Goal: Information Seeking & Learning: Find specific fact

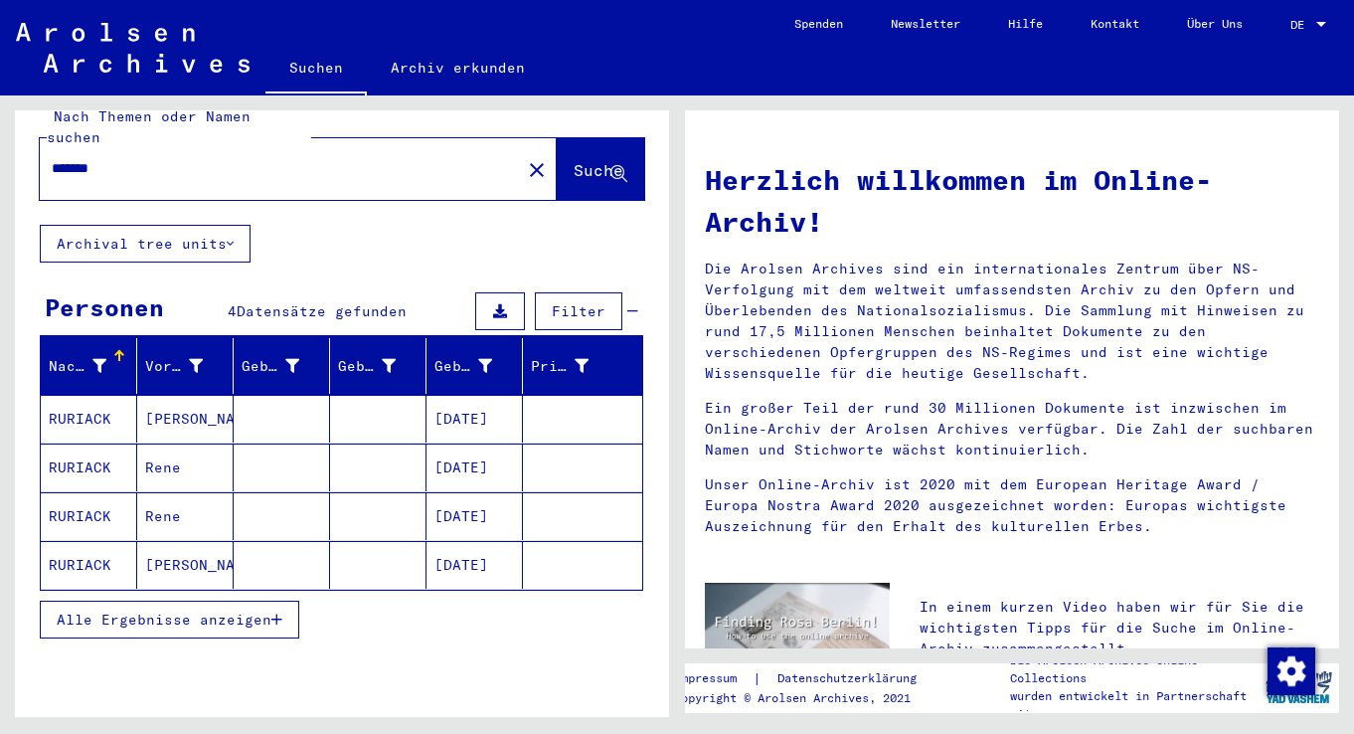
scroll to position [33, 0]
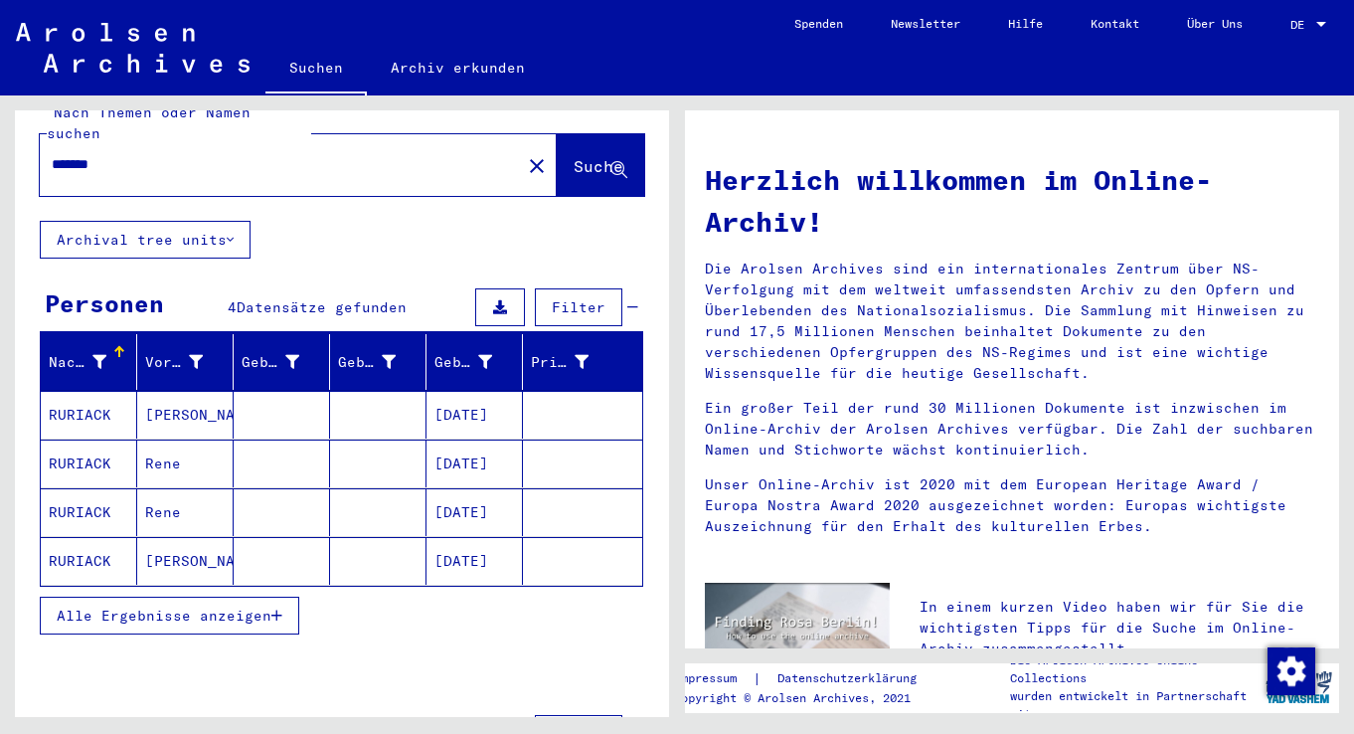
click at [486, 396] on mat-cell "[DATE]" at bounding box center [475, 415] width 96 height 48
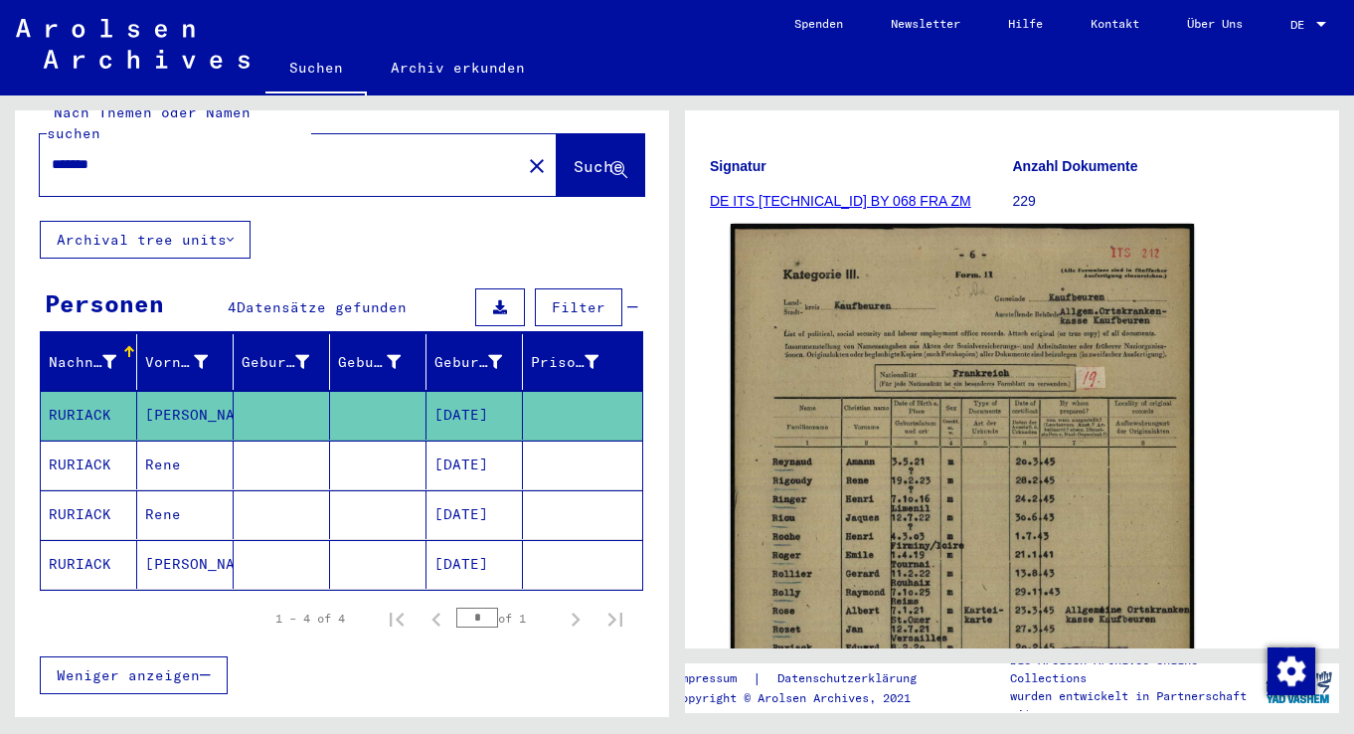
scroll to position [231, 0]
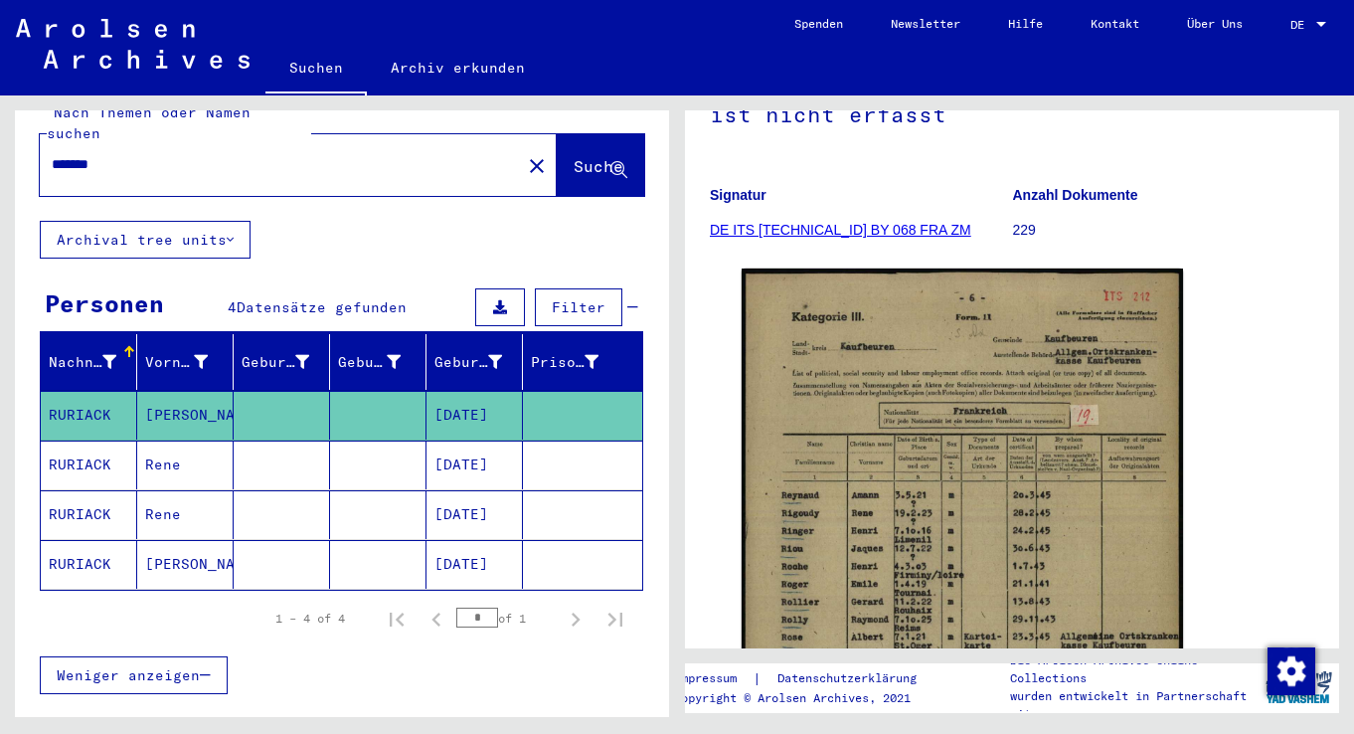
click at [784, 231] on link "DE ITS [TECHNICAL_ID] BY 068 FRA ZM" at bounding box center [841, 230] width 262 height 16
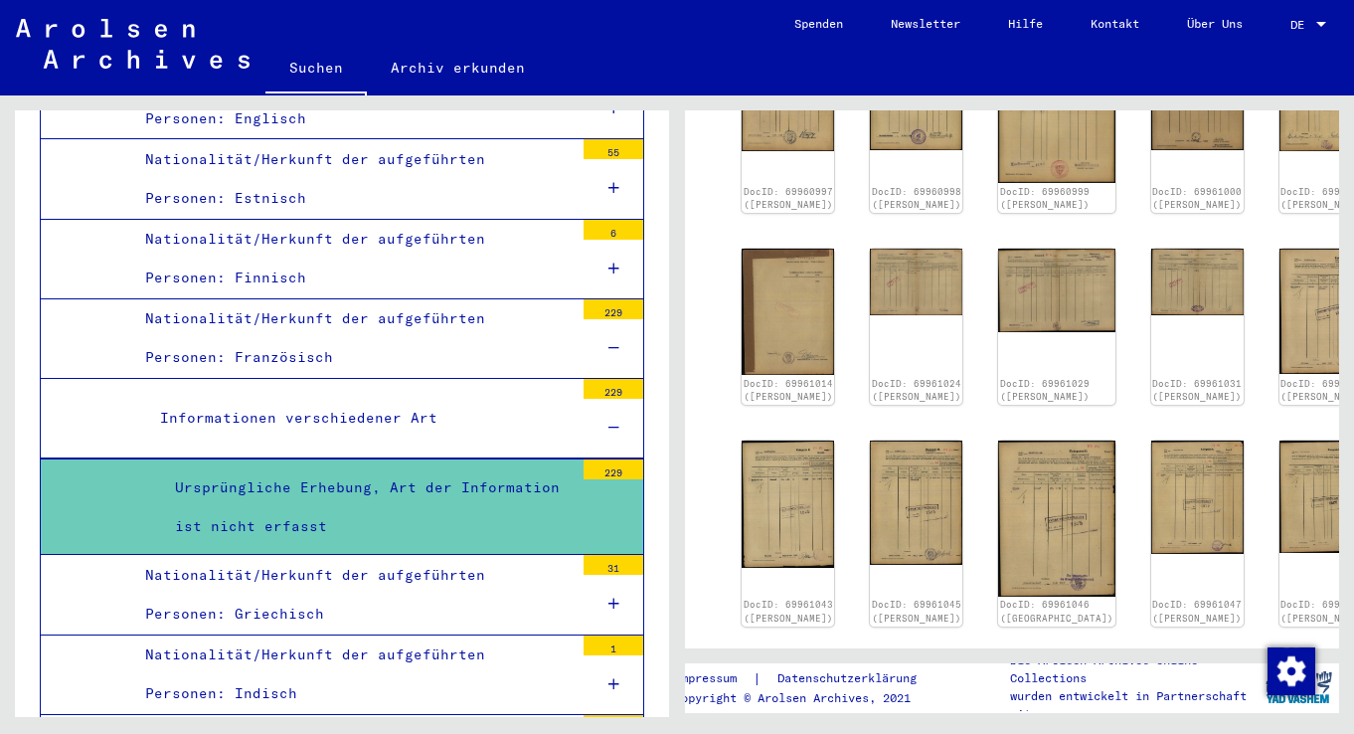
scroll to position [1076, 0]
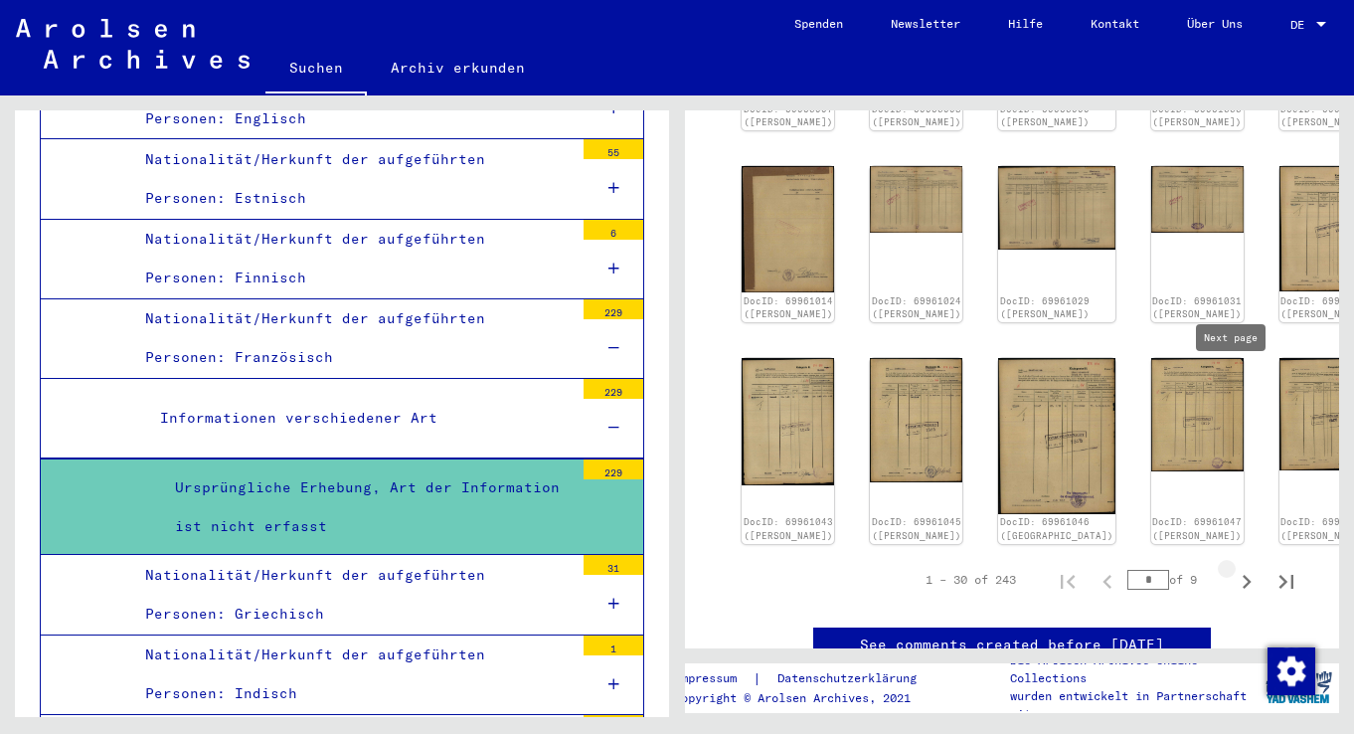
click at [1233, 568] on icon "Next page" at bounding box center [1247, 582] width 28 height 28
type input "*"
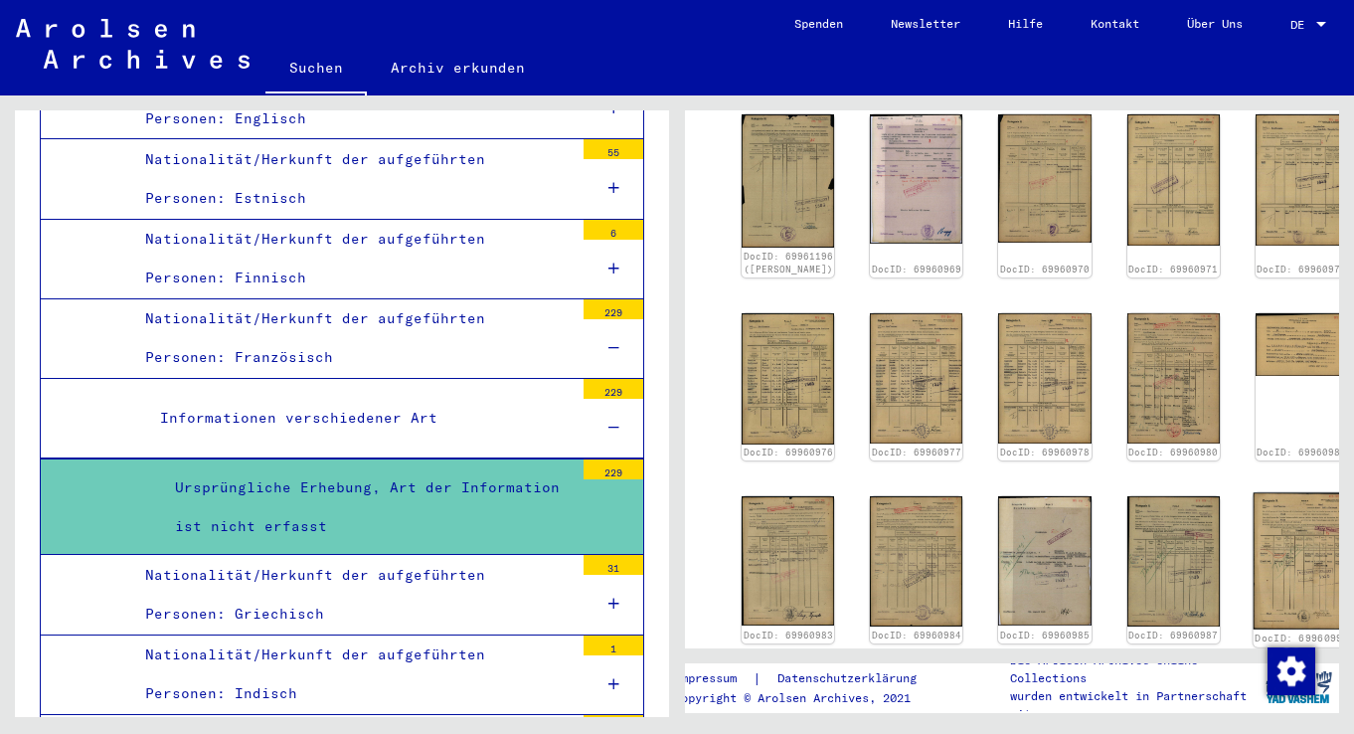
scroll to position [830, 0]
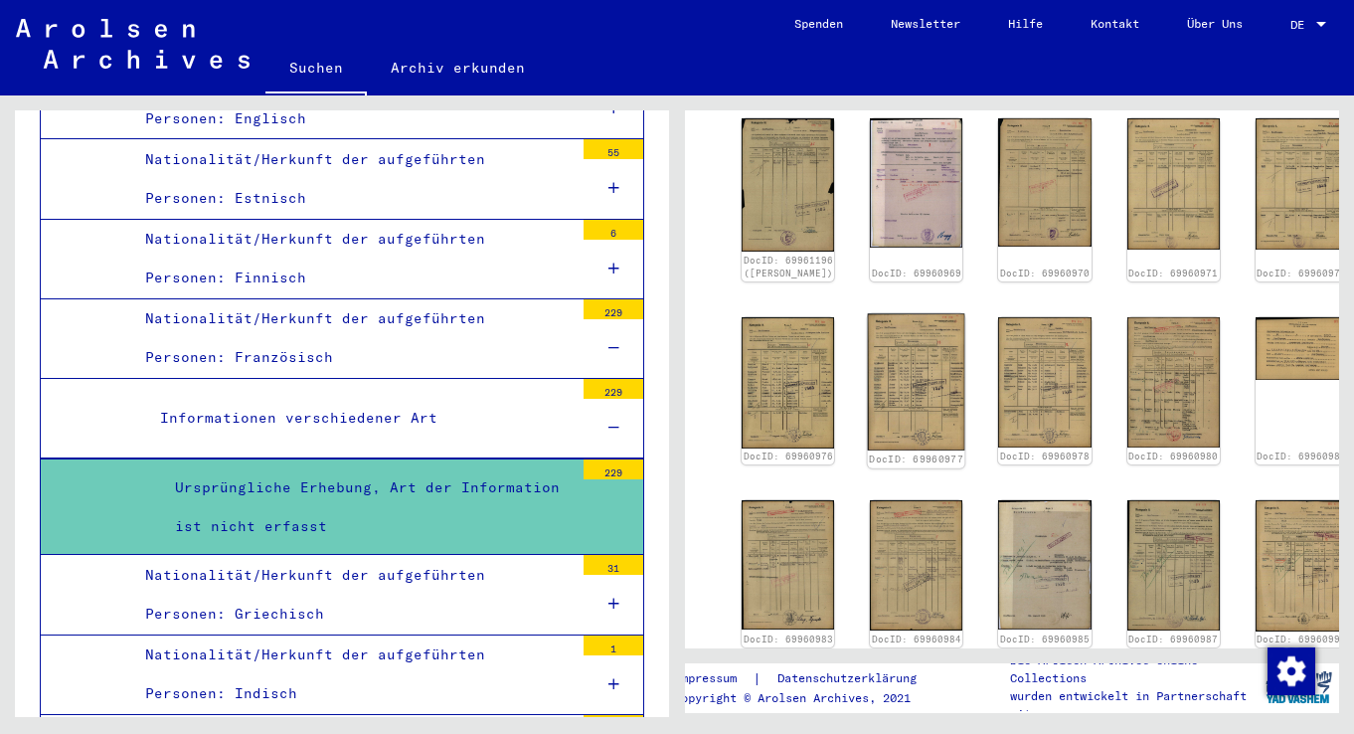
click at [868, 313] on img at bounding box center [916, 381] width 97 height 137
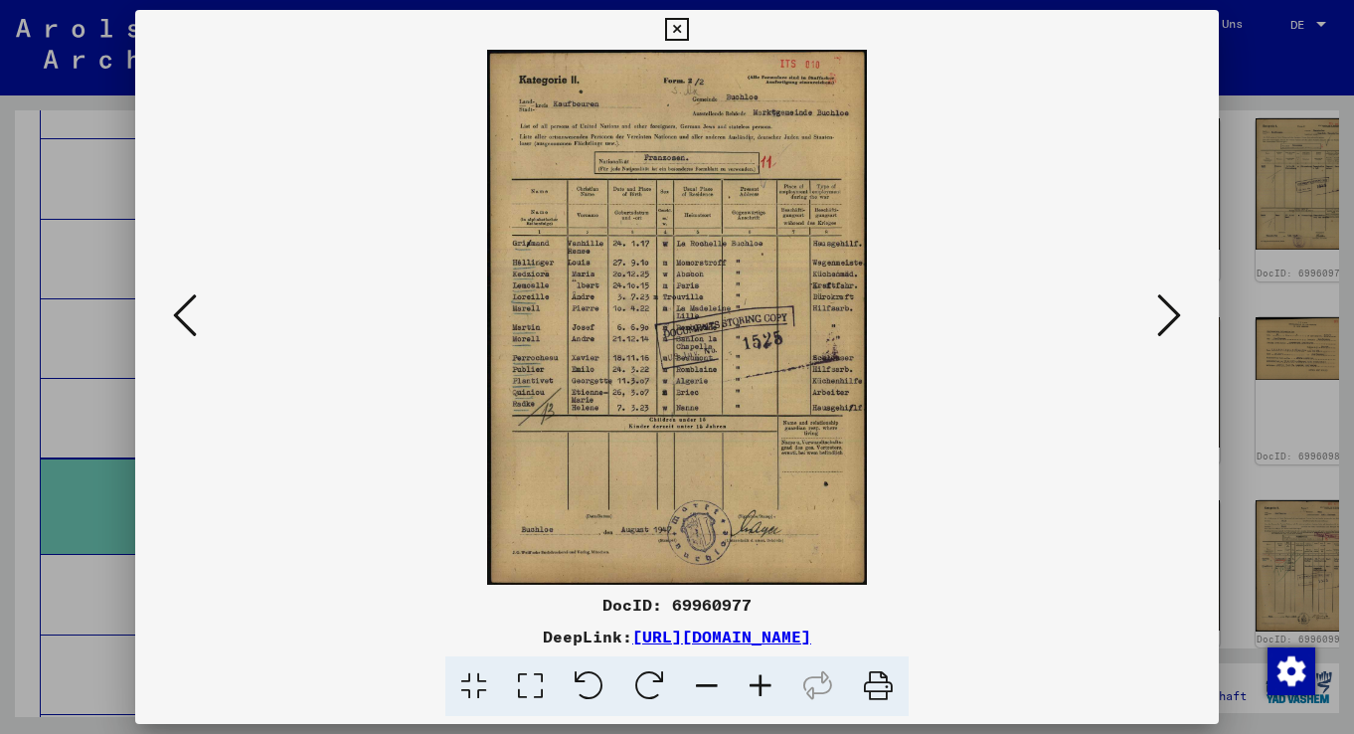
click at [759, 690] on icon at bounding box center [761, 686] width 54 height 61
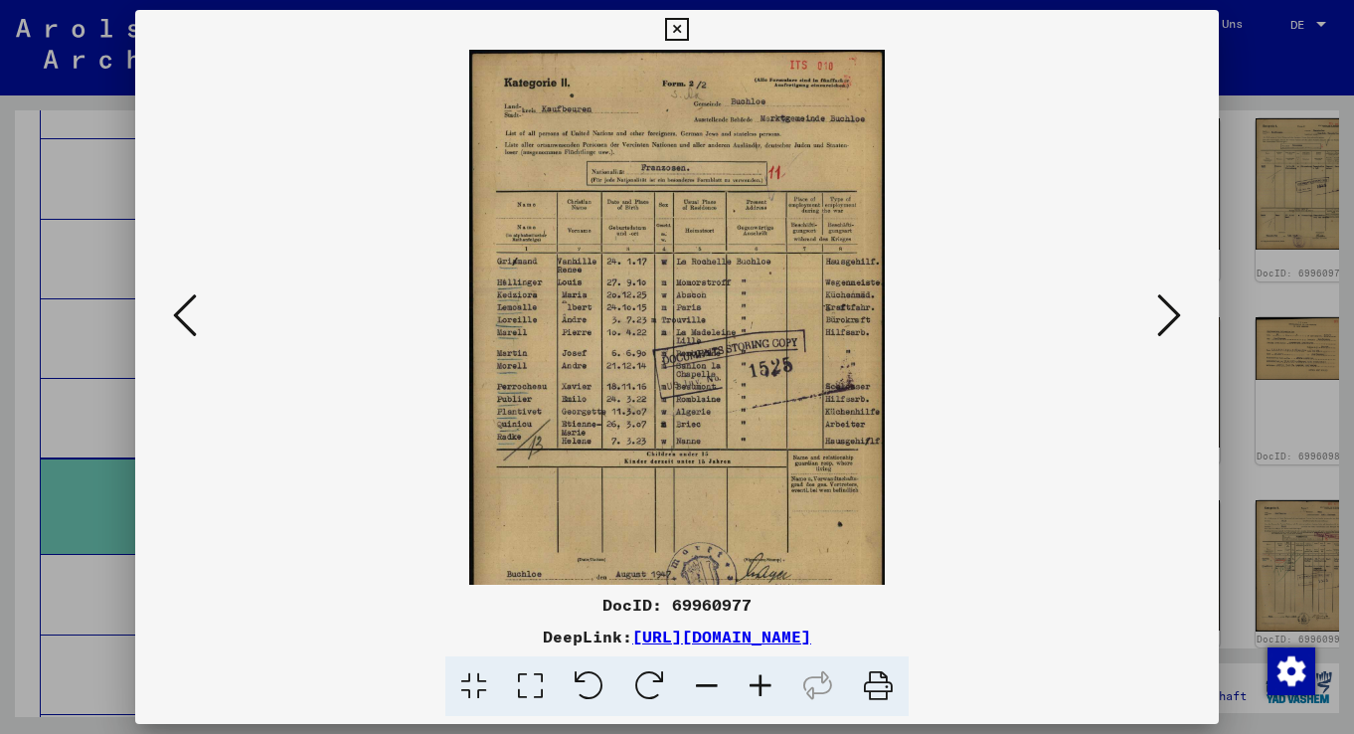
click at [759, 690] on icon at bounding box center [761, 686] width 54 height 61
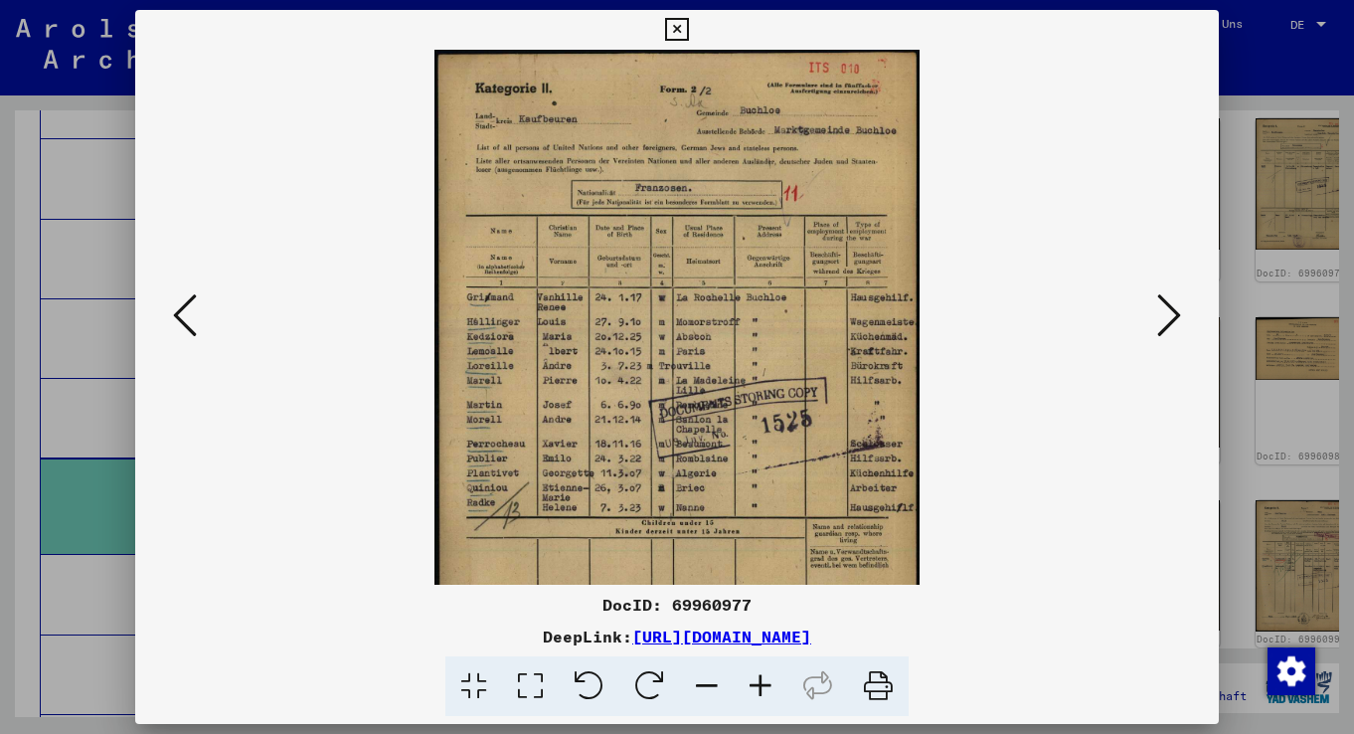
click at [759, 690] on icon at bounding box center [761, 686] width 54 height 61
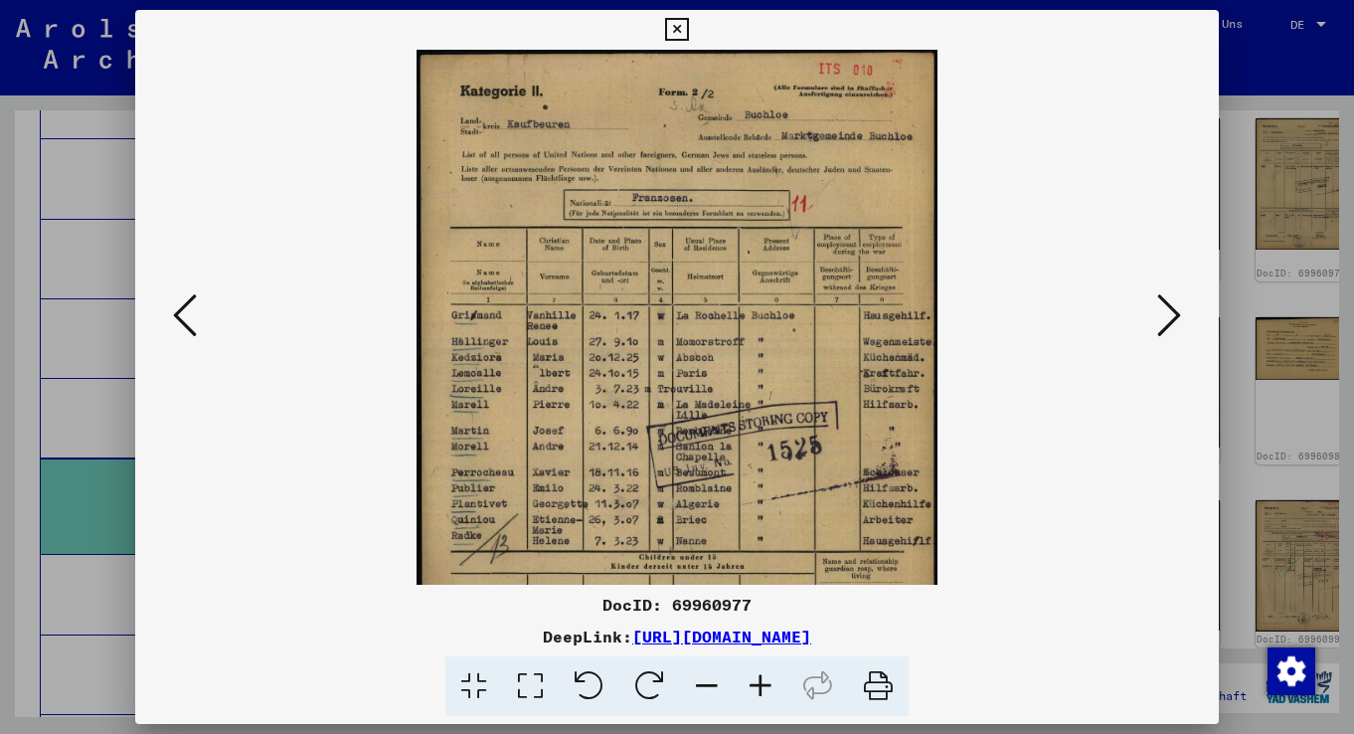
click at [759, 690] on icon at bounding box center [761, 686] width 54 height 61
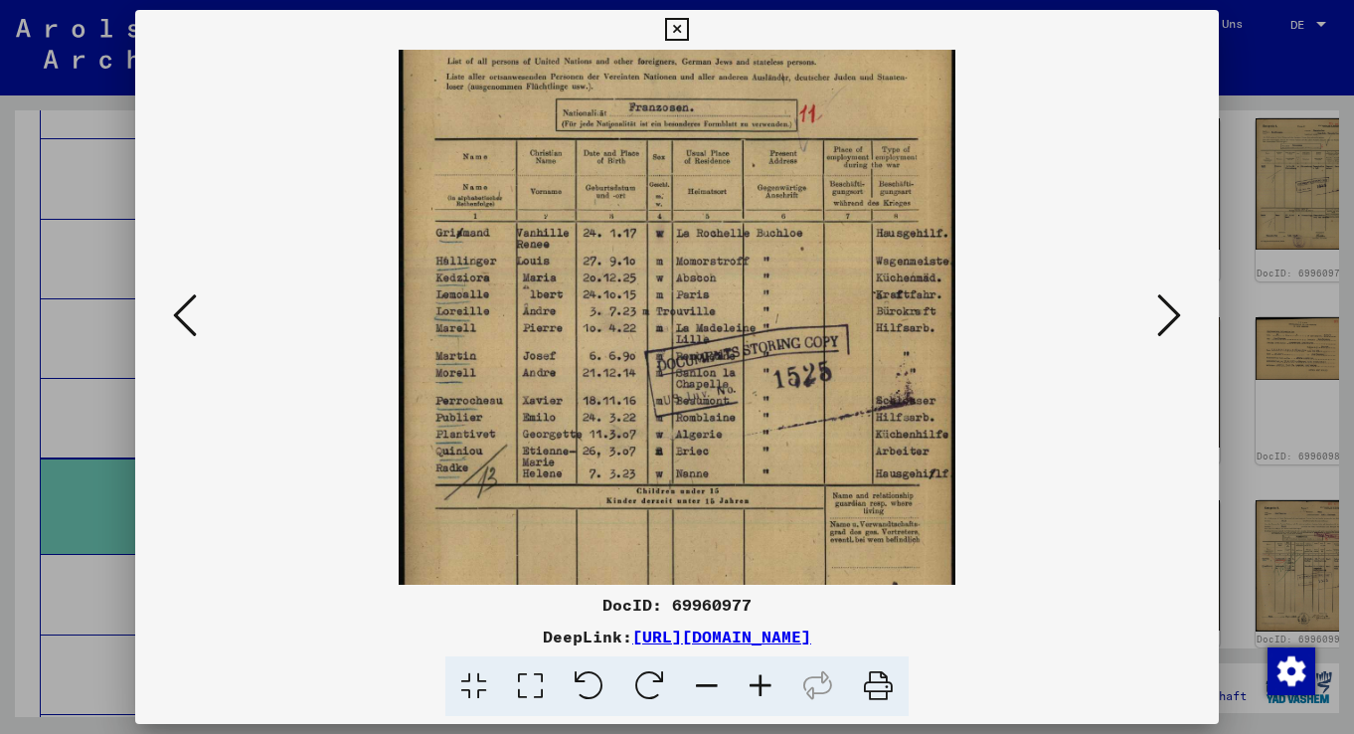
scroll to position [134, 0]
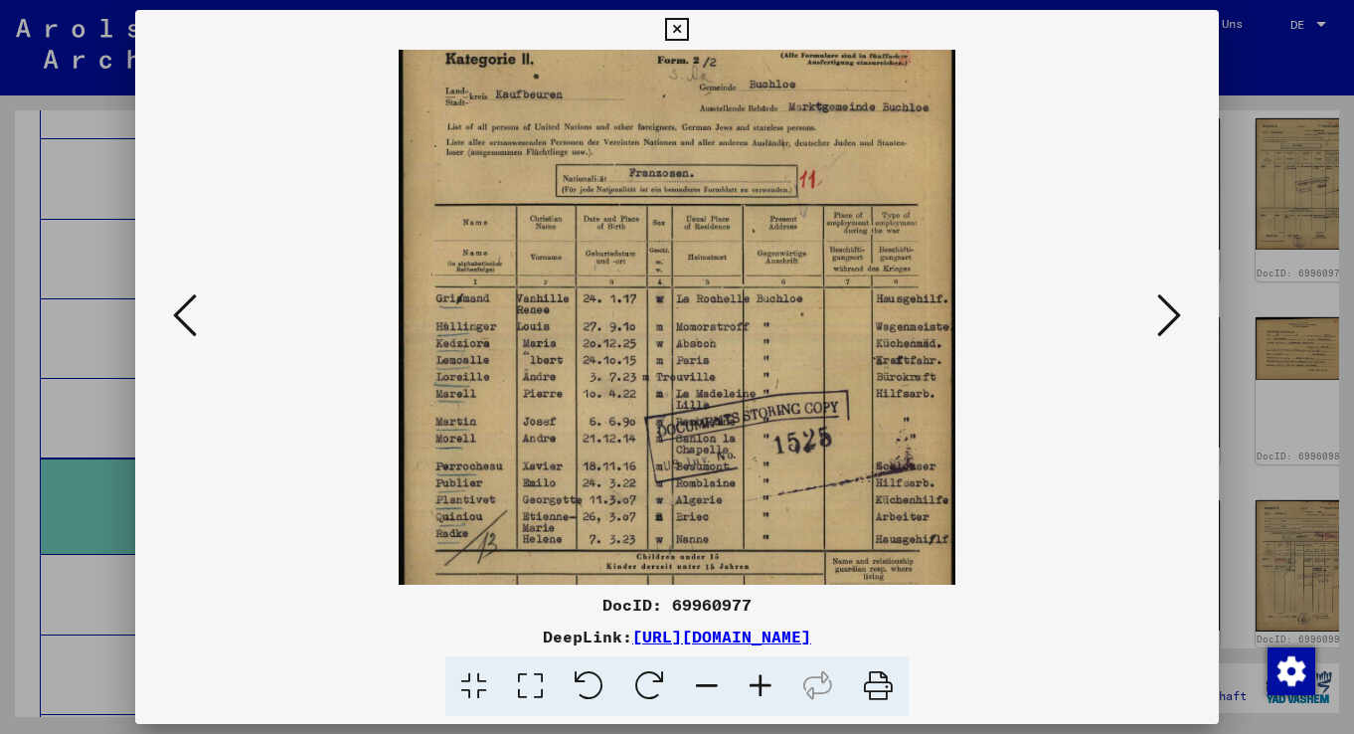
drag, startPoint x: 770, startPoint y: 509, endPoint x: 759, endPoint y: 475, distance: 35.5
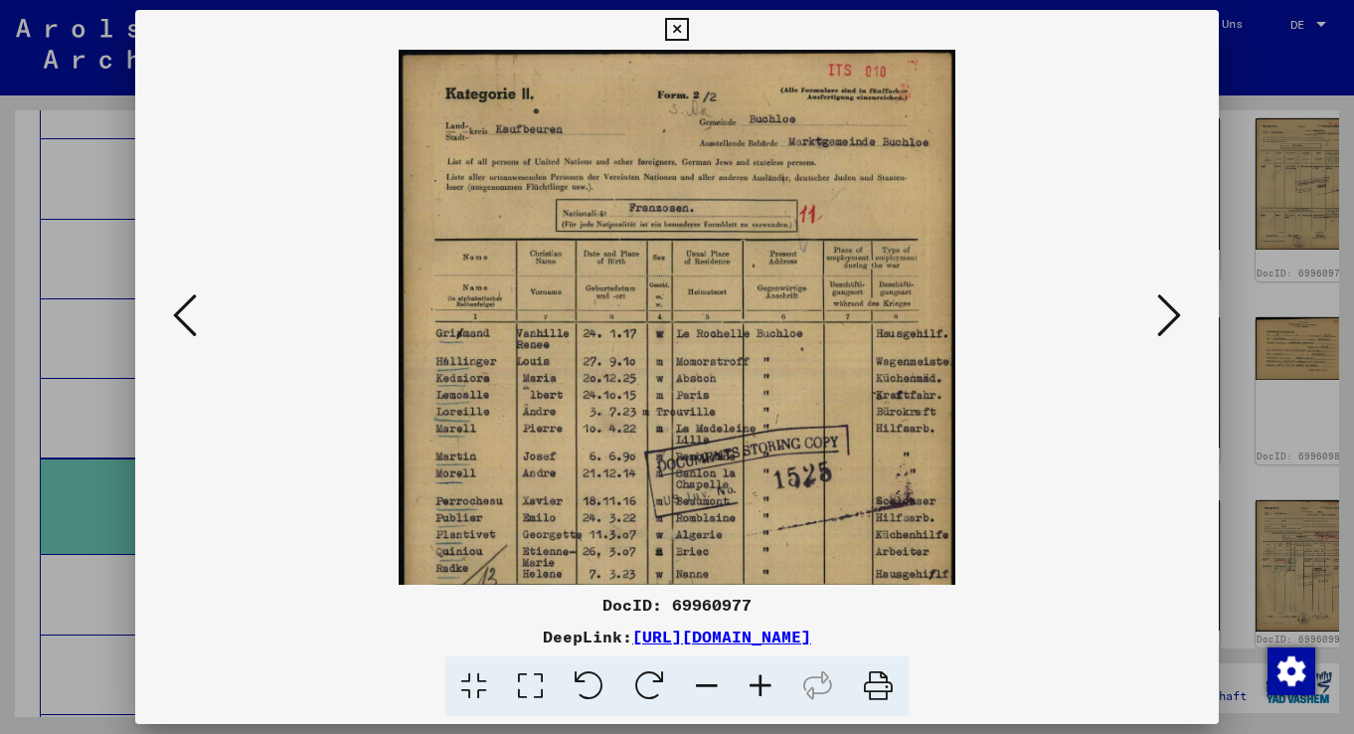
drag, startPoint x: 758, startPoint y: 256, endPoint x: 753, endPoint y: 331, distance: 75.7
click at [1170, 317] on icon at bounding box center [1170, 315] width 24 height 48
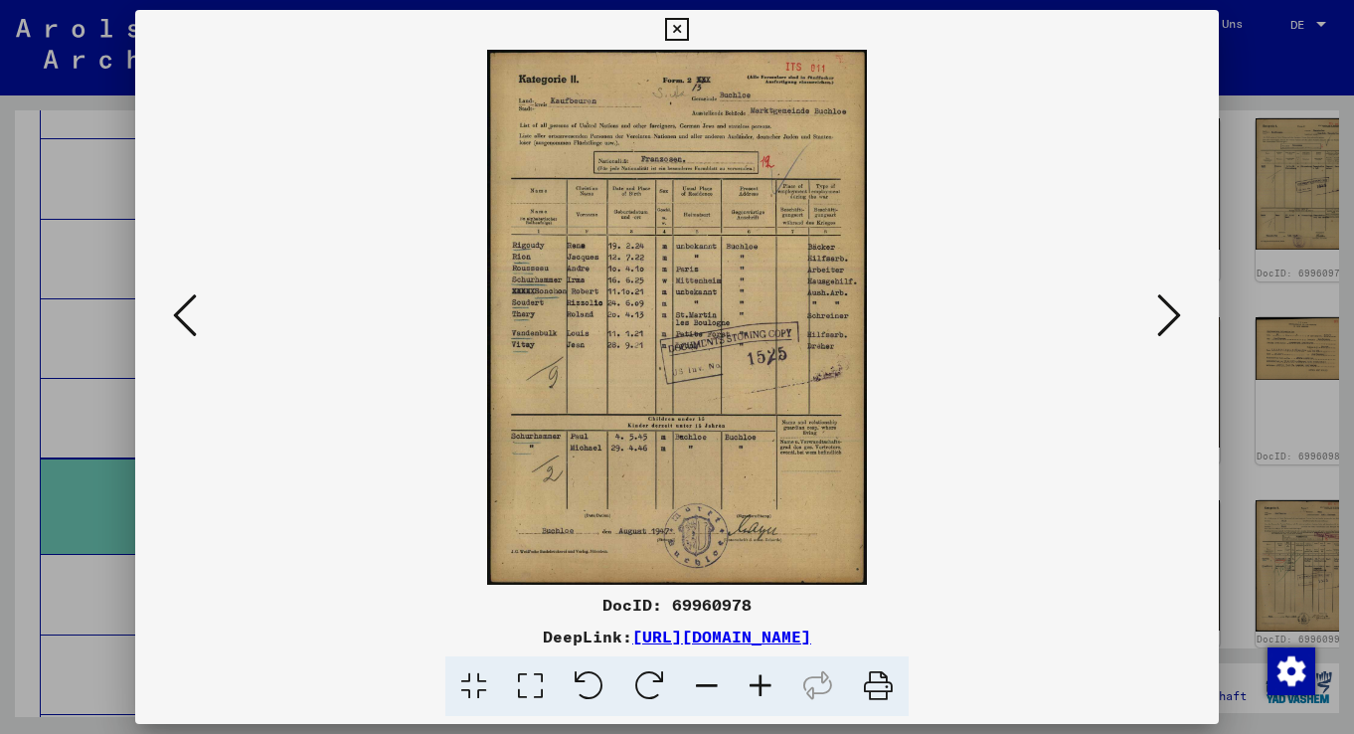
click at [1160, 314] on icon at bounding box center [1170, 315] width 24 height 48
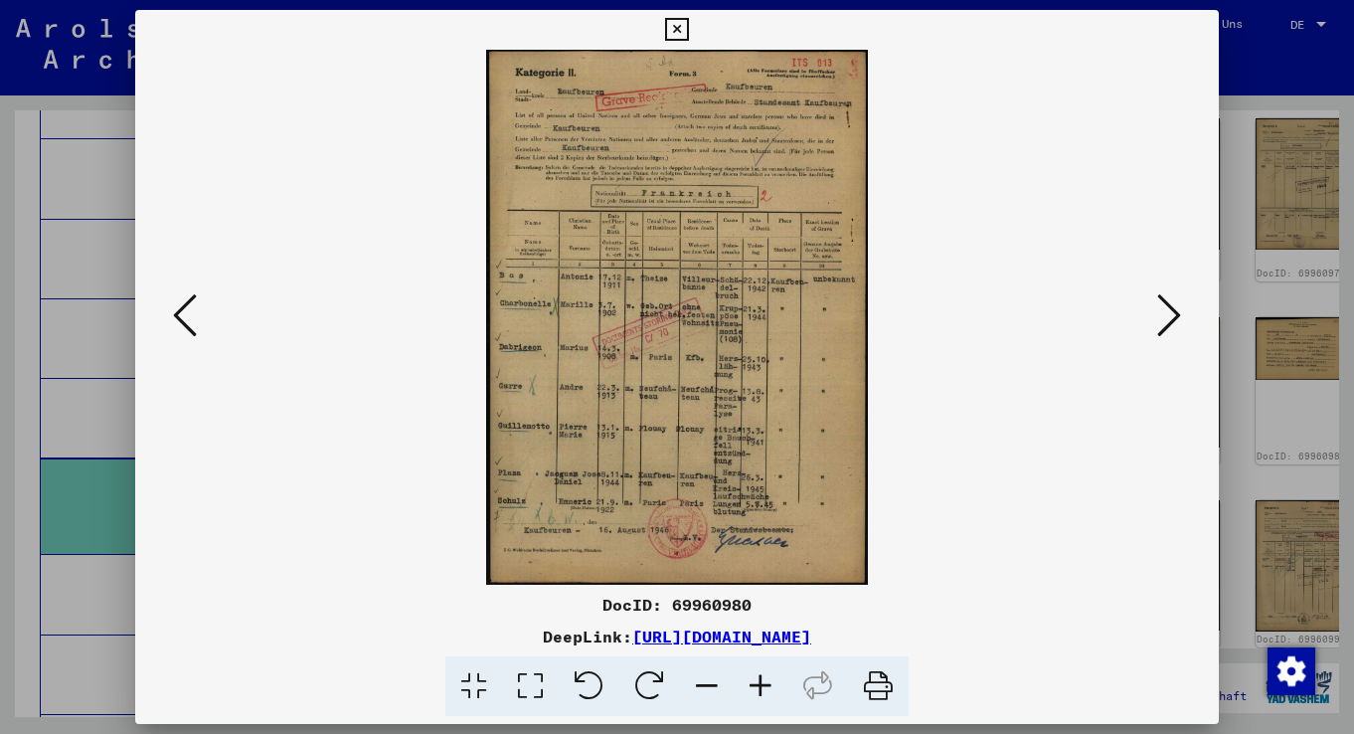
click at [1160, 314] on icon at bounding box center [1170, 315] width 24 height 48
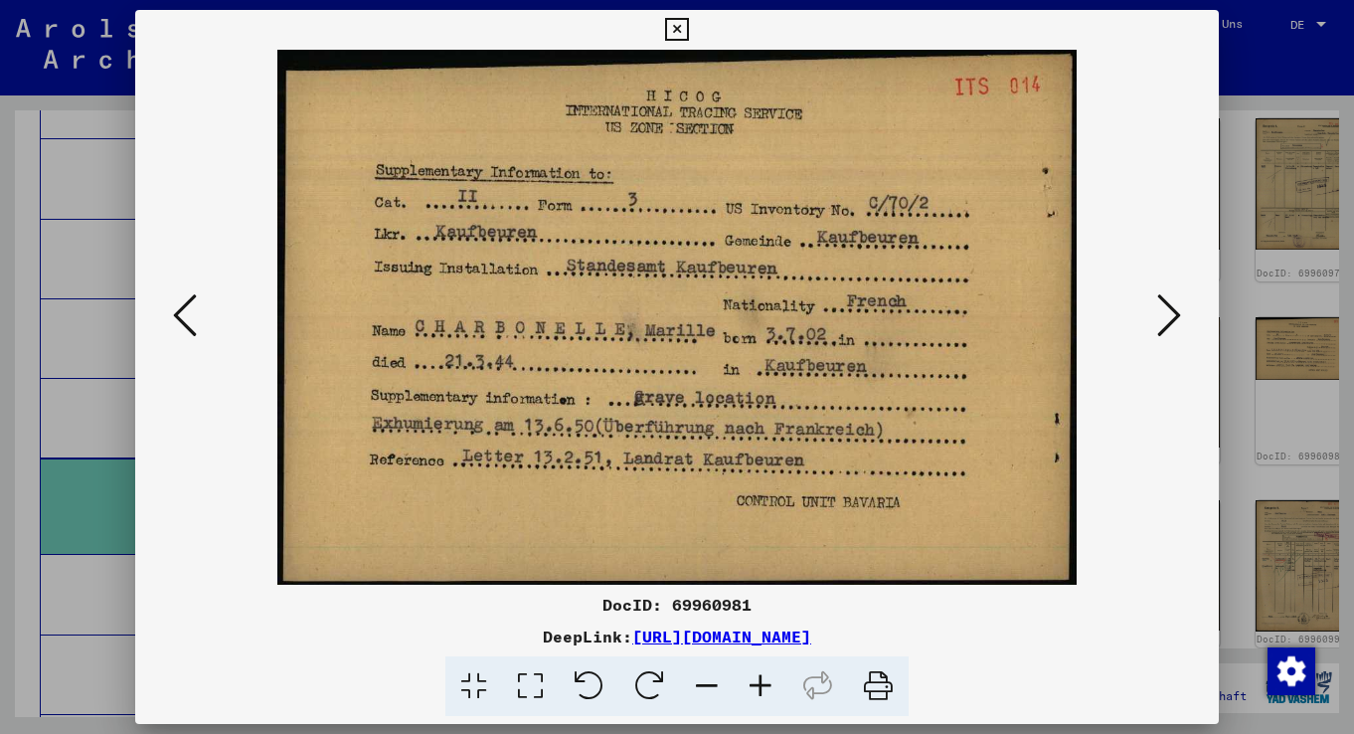
click at [1160, 314] on icon at bounding box center [1170, 315] width 24 height 48
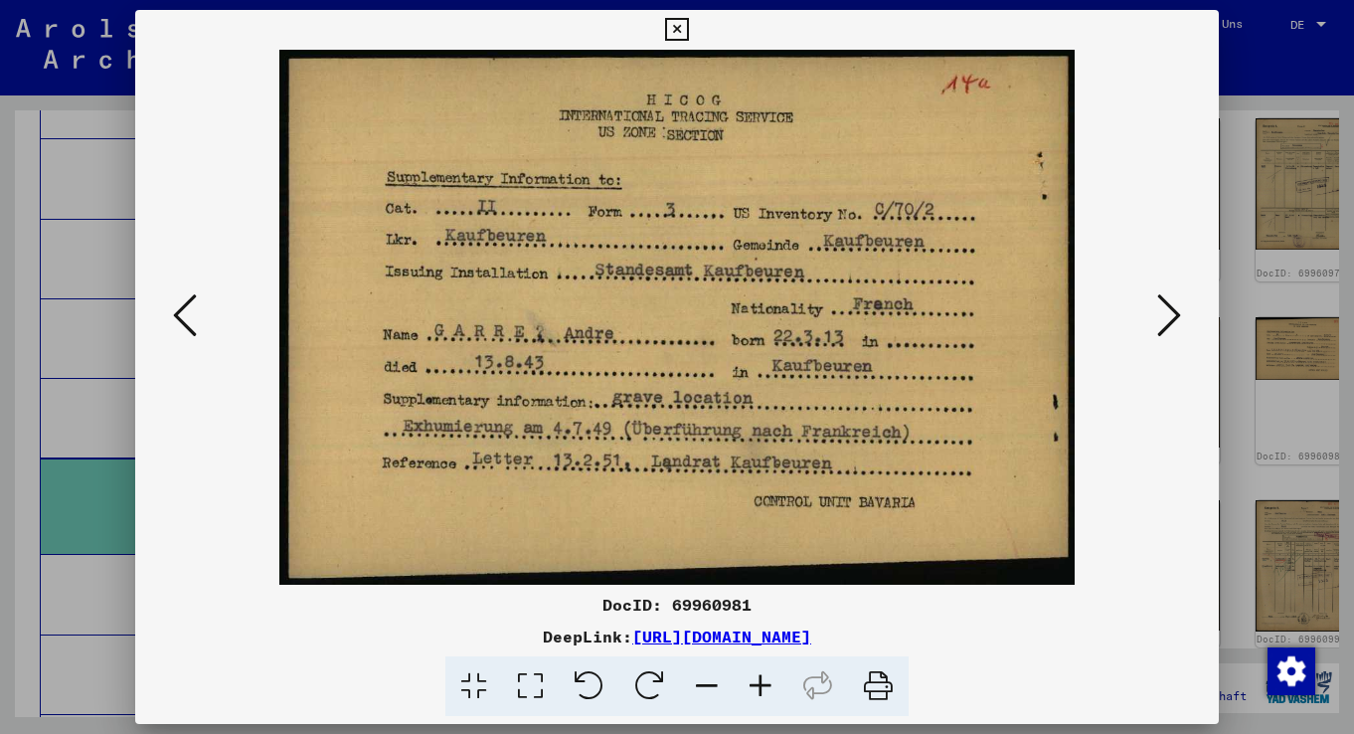
click at [1160, 314] on icon at bounding box center [1170, 315] width 24 height 48
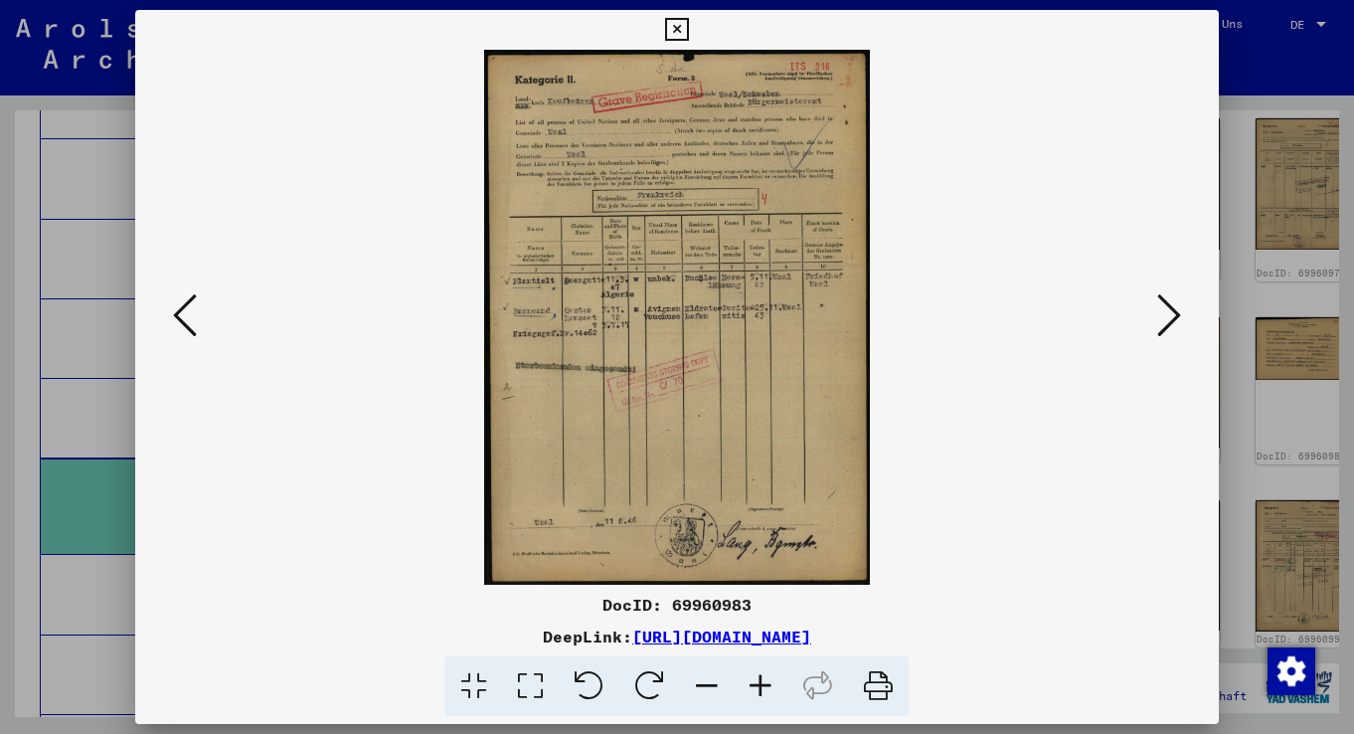
click at [688, 31] on icon at bounding box center [676, 30] width 23 height 24
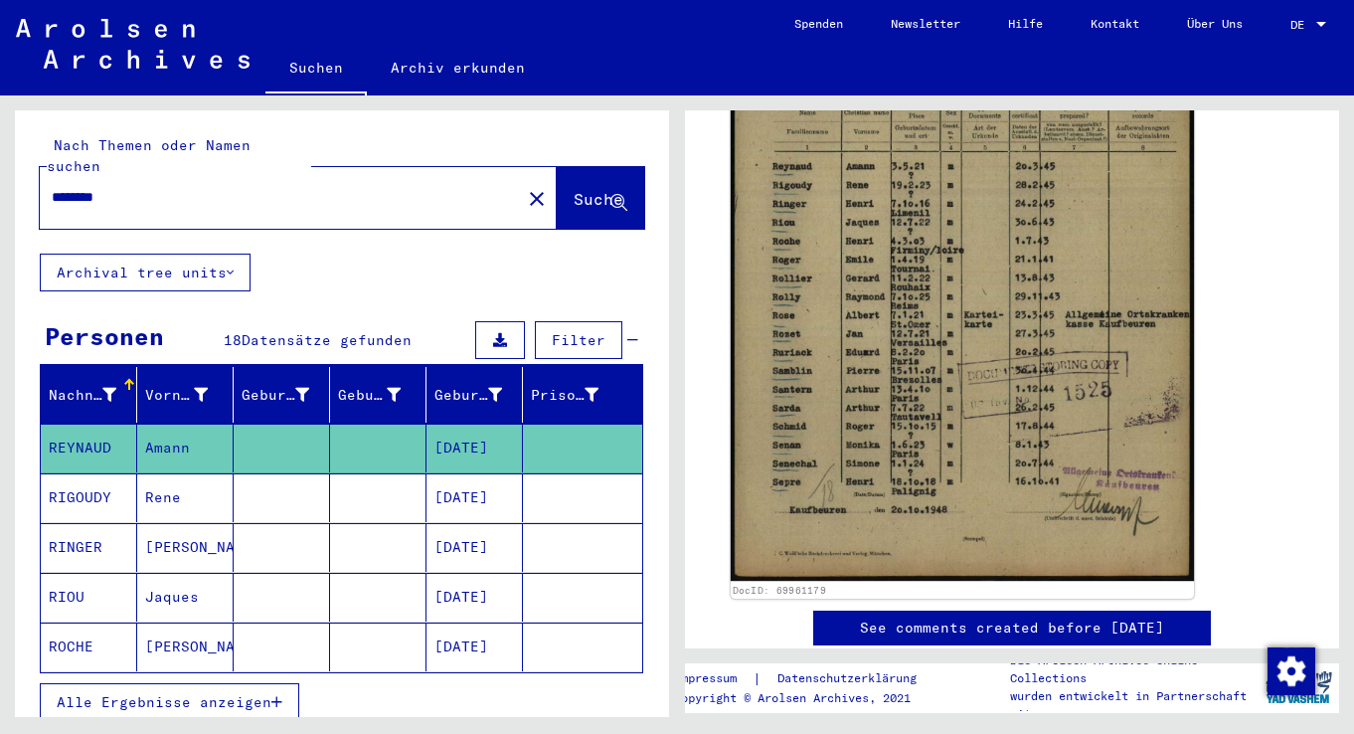
scroll to position [645, 0]
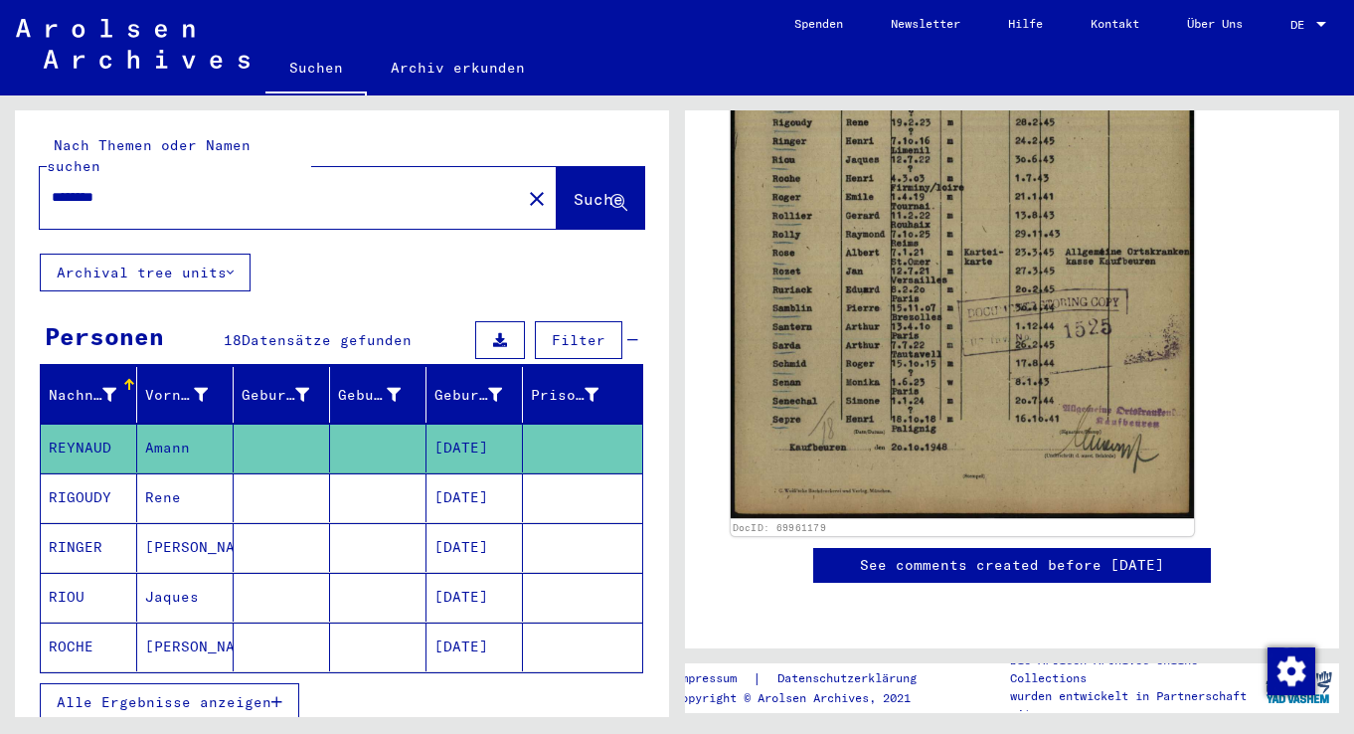
click at [1002, 344] on img at bounding box center [962, 192] width 463 height 652
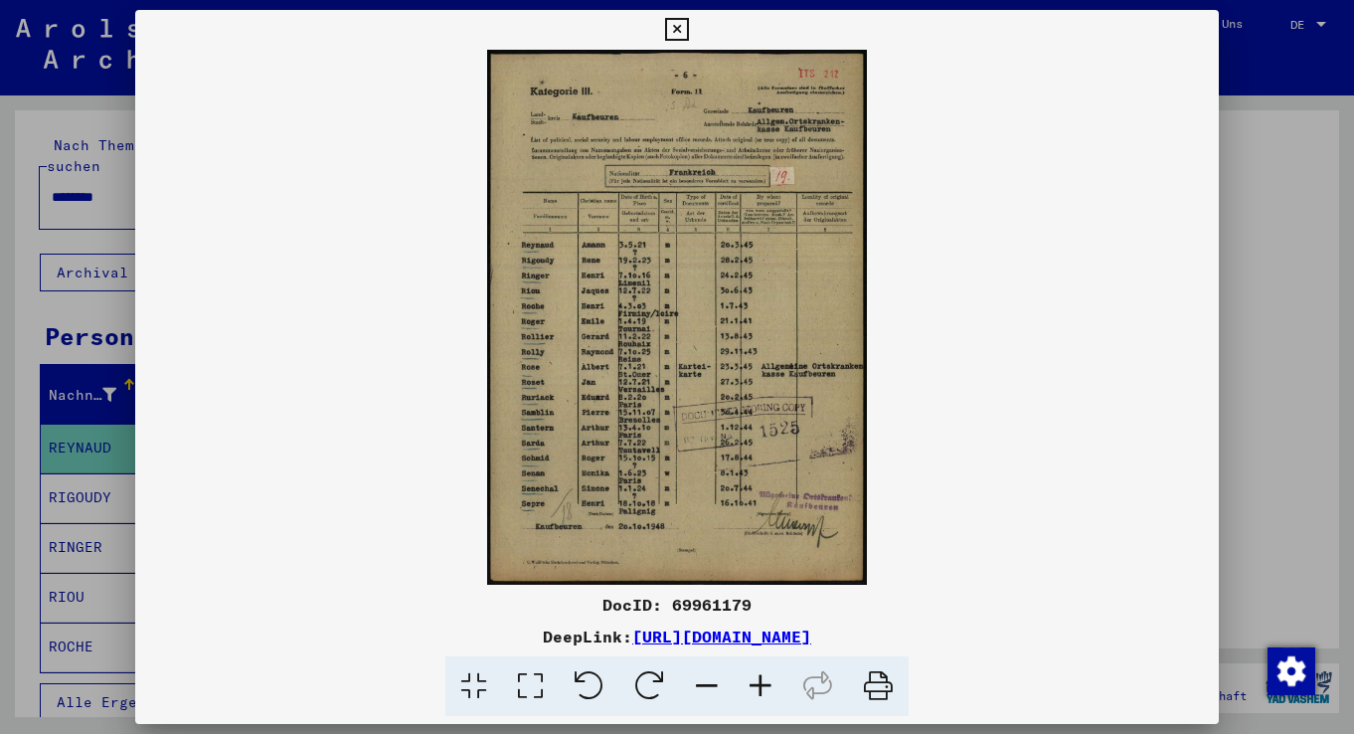
click at [1002, 344] on img at bounding box center [677, 317] width 1084 height 535
click at [760, 691] on icon at bounding box center [761, 686] width 54 height 61
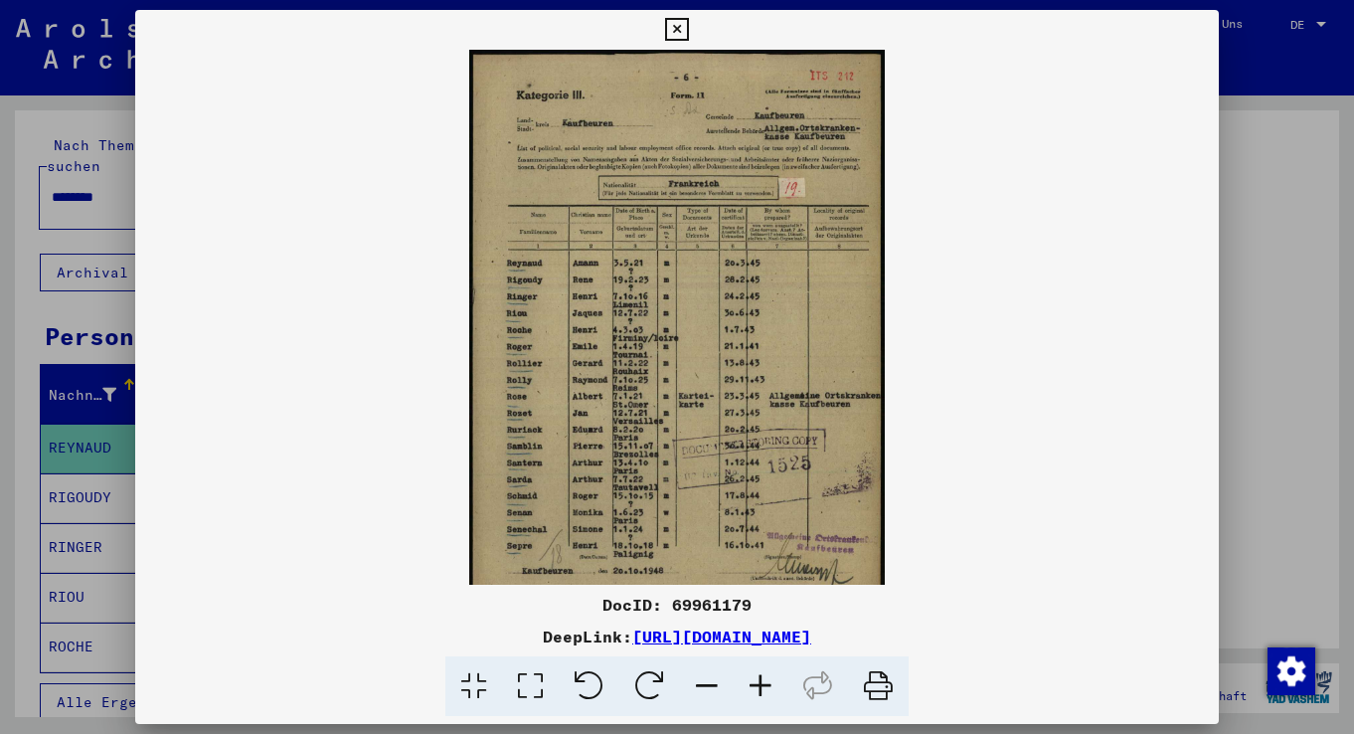
click at [760, 691] on icon at bounding box center [761, 686] width 54 height 61
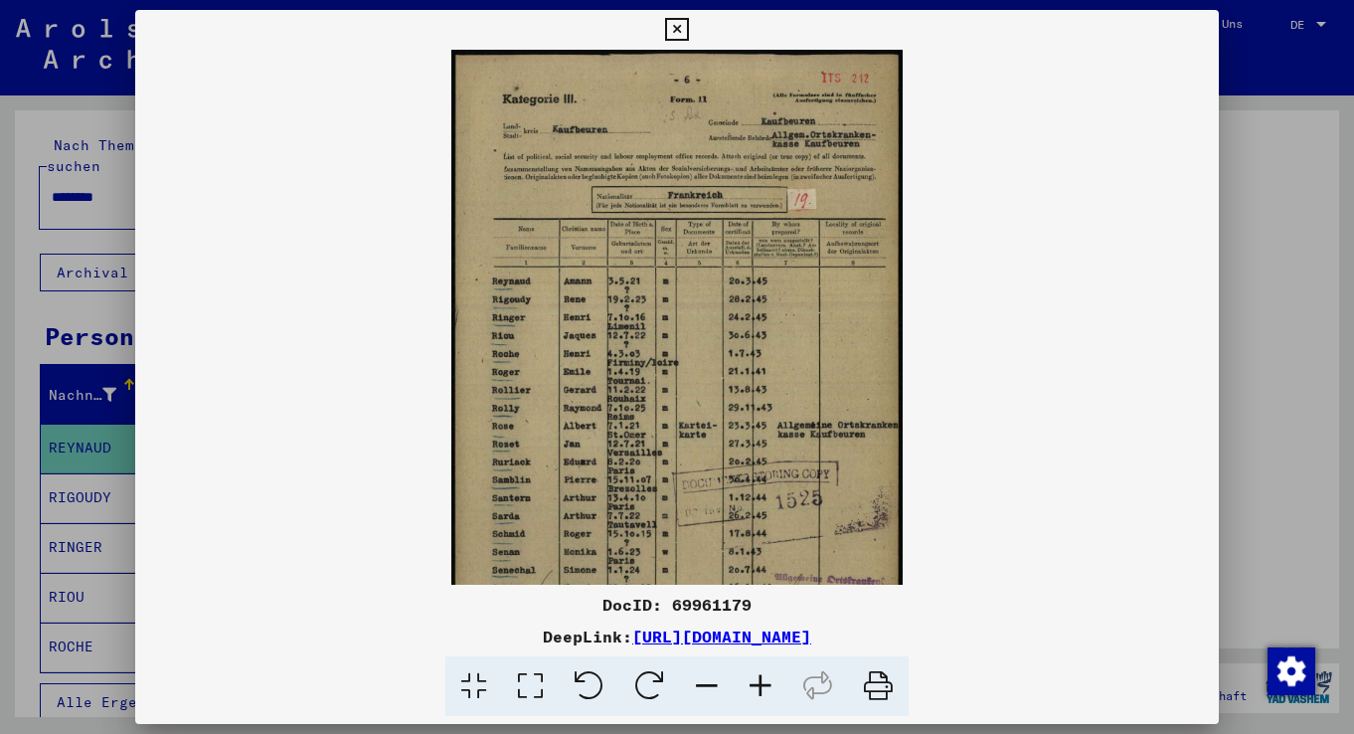
click at [760, 691] on icon at bounding box center [761, 686] width 54 height 61
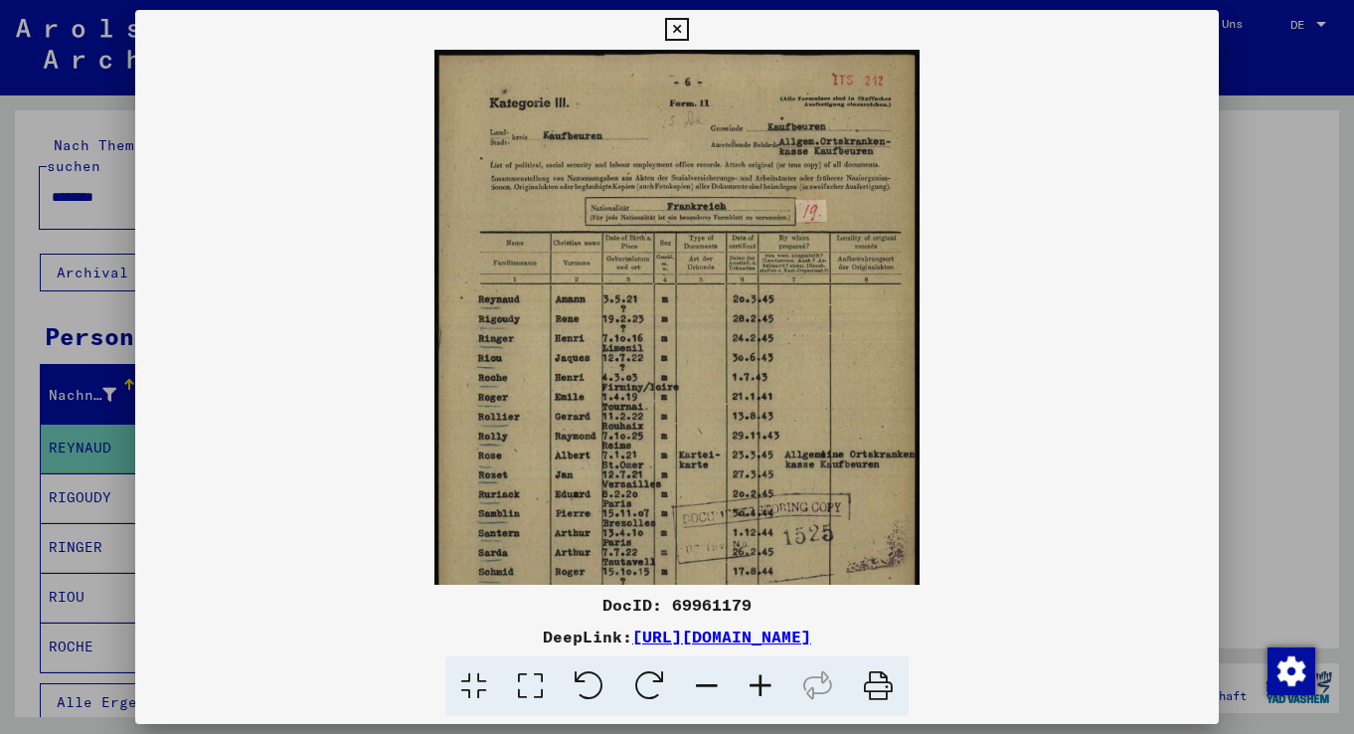
click at [760, 691] on icon at bounding box center [761, 686] width 54 height 61
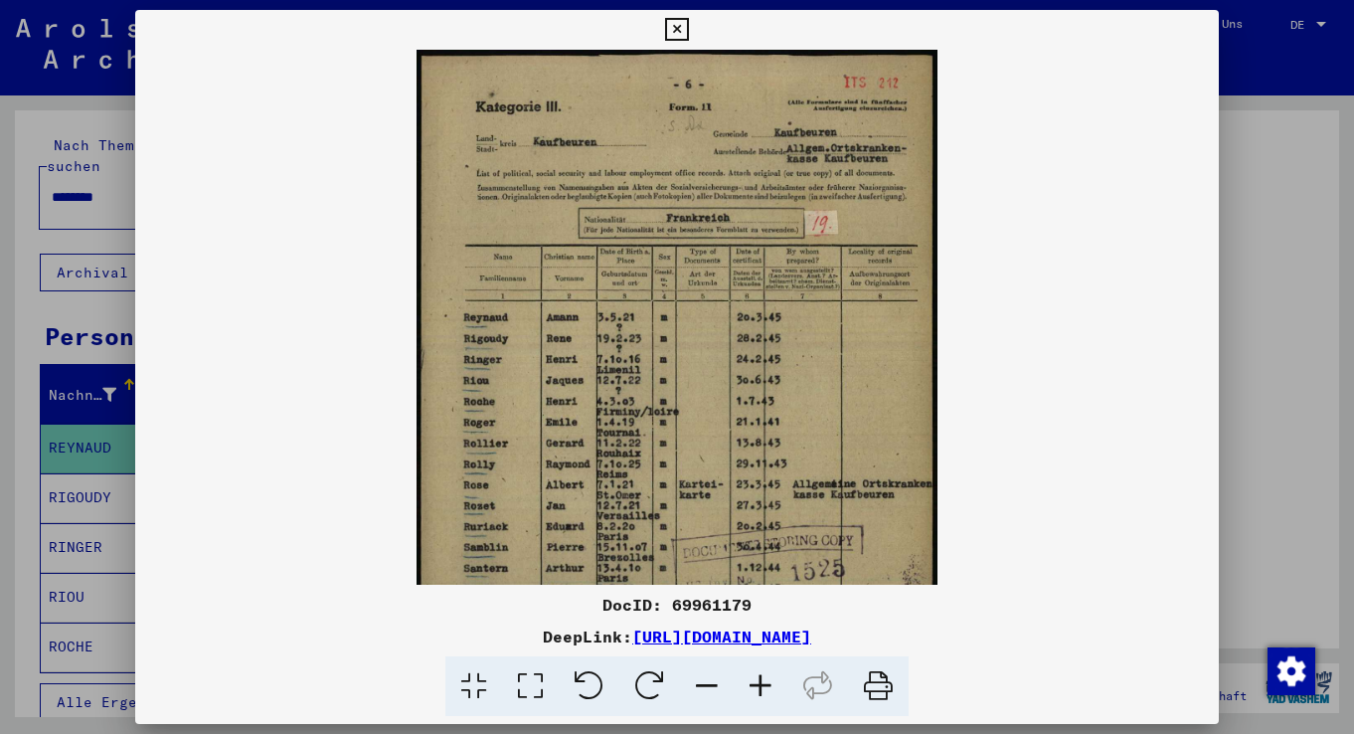
click at [760, 691] on icon at bounding box center [761, 686] width 54 height 61
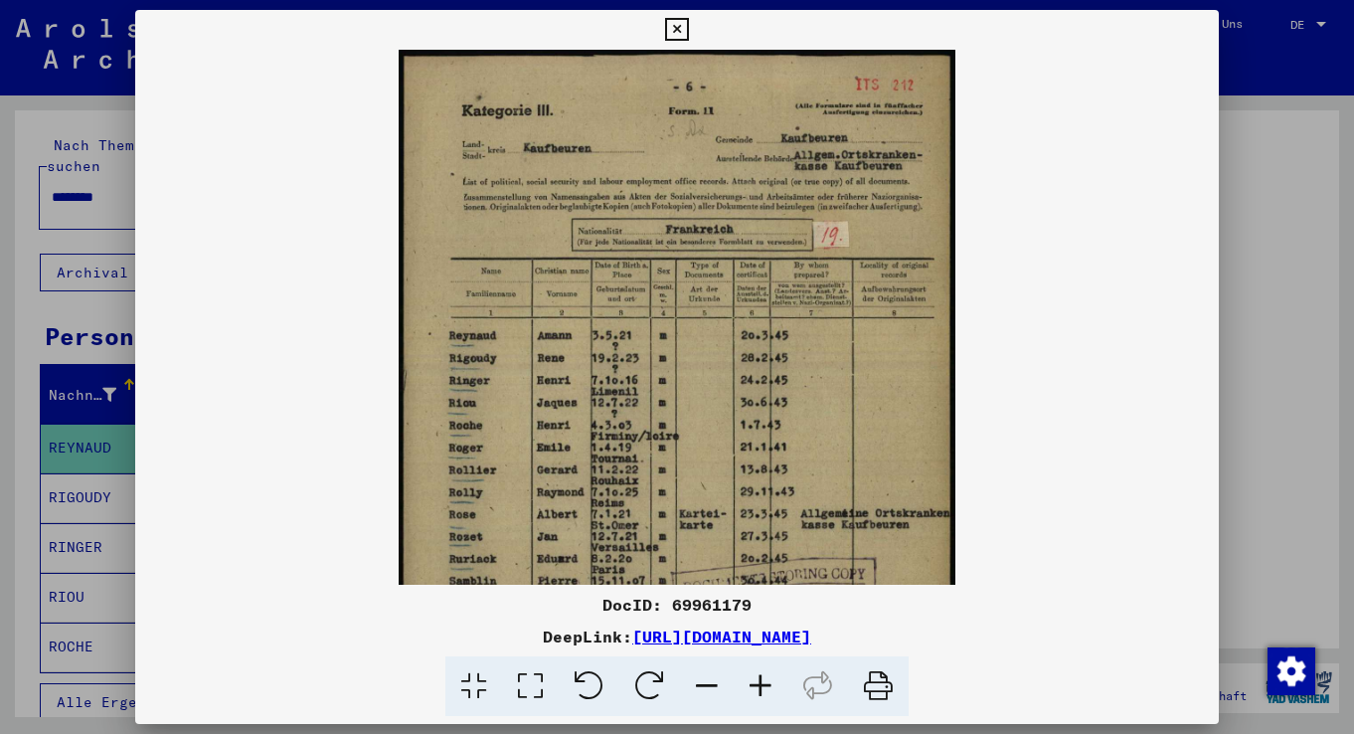
click at [760, 691] on icon at bounding box center [761, 686] width 54 height 61
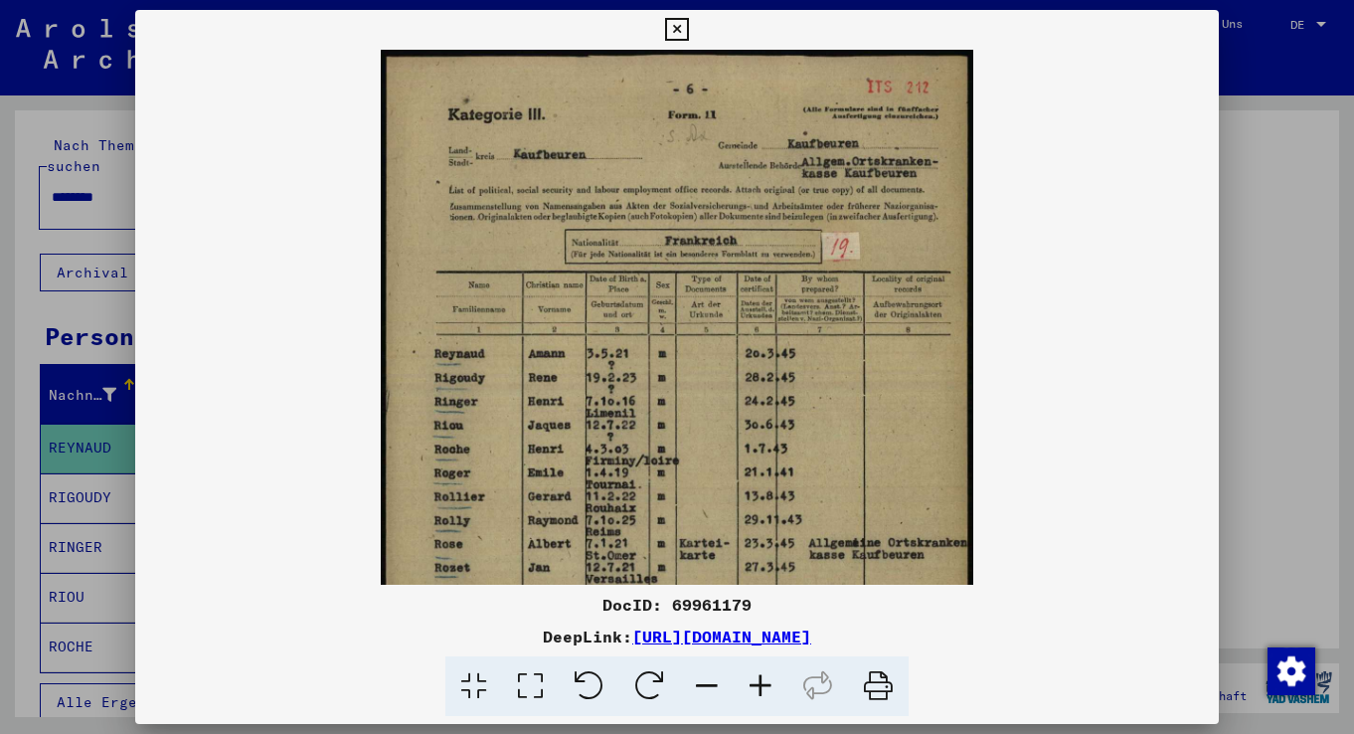
click at [760, 691] on icon at bounding box center [761, 686] width 54 height 61
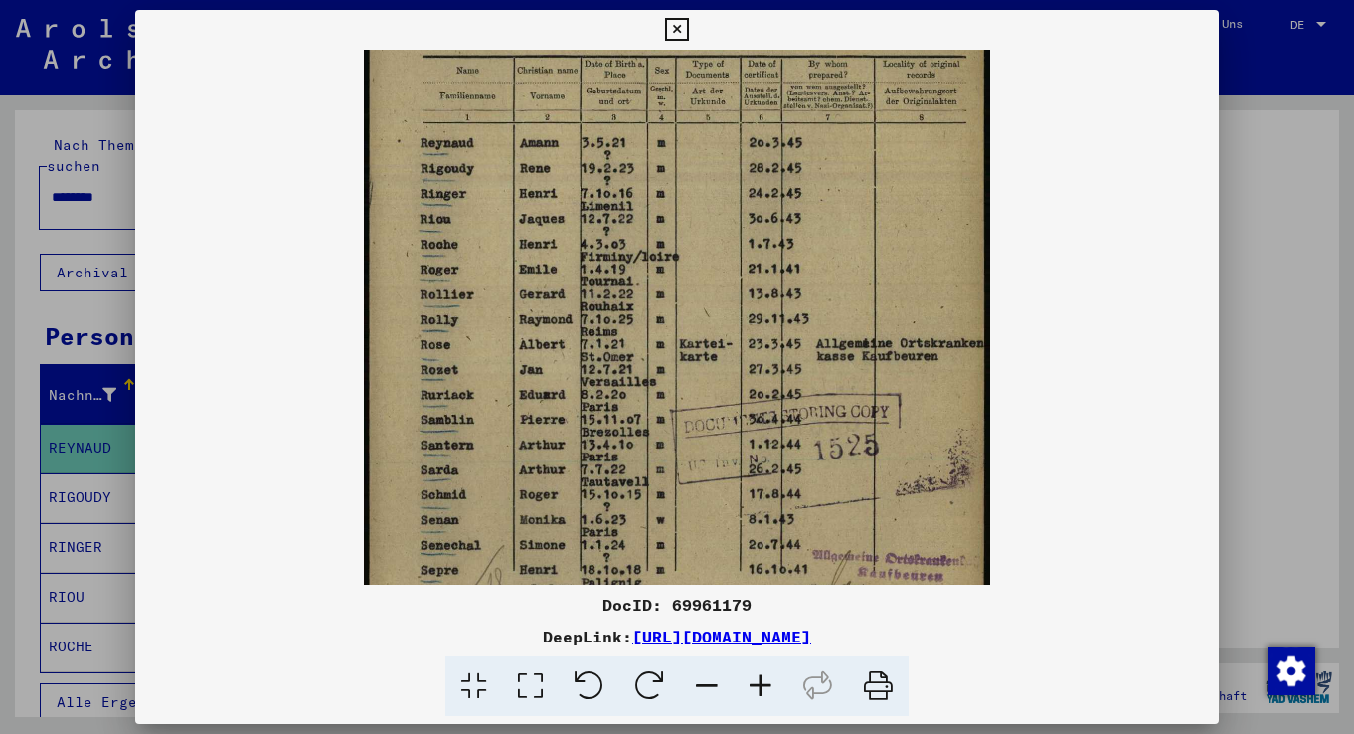
drag, startPoint x: 658, startPoint y: 549, endPoint x: 704, endPoint y: 320, distance: 233.3
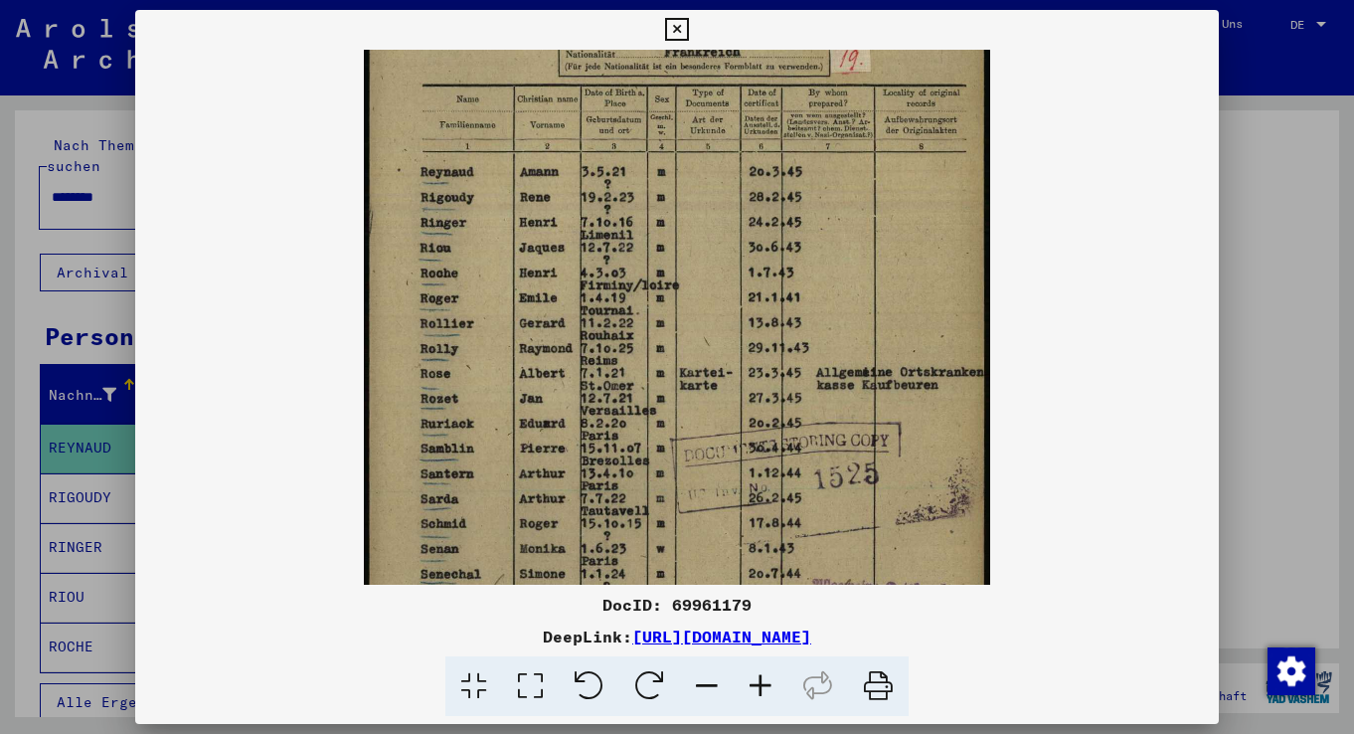
scroll to position [198, 0]
drag, startPoint x: 630, startPoint y: 261, endPoint x: 624, endPoint y: 297, distance: 37.4
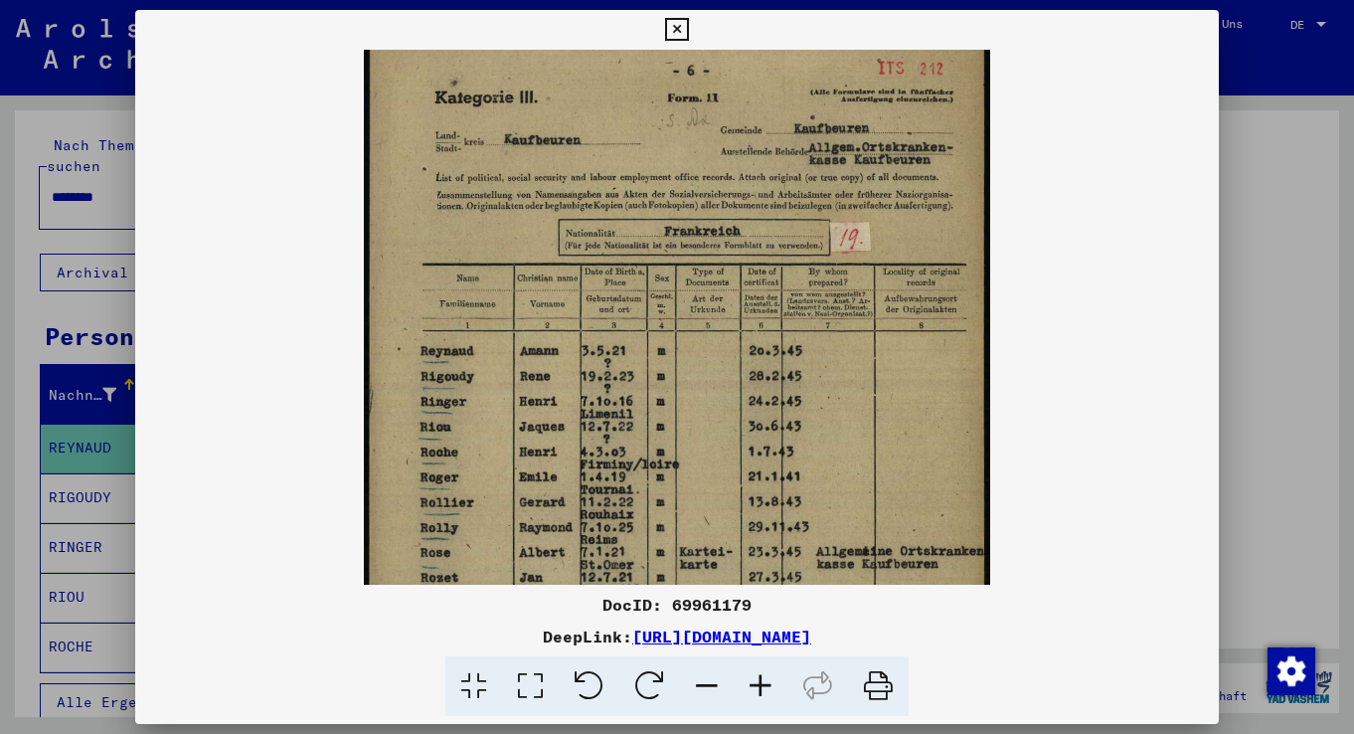
scroll to position [14, 0]
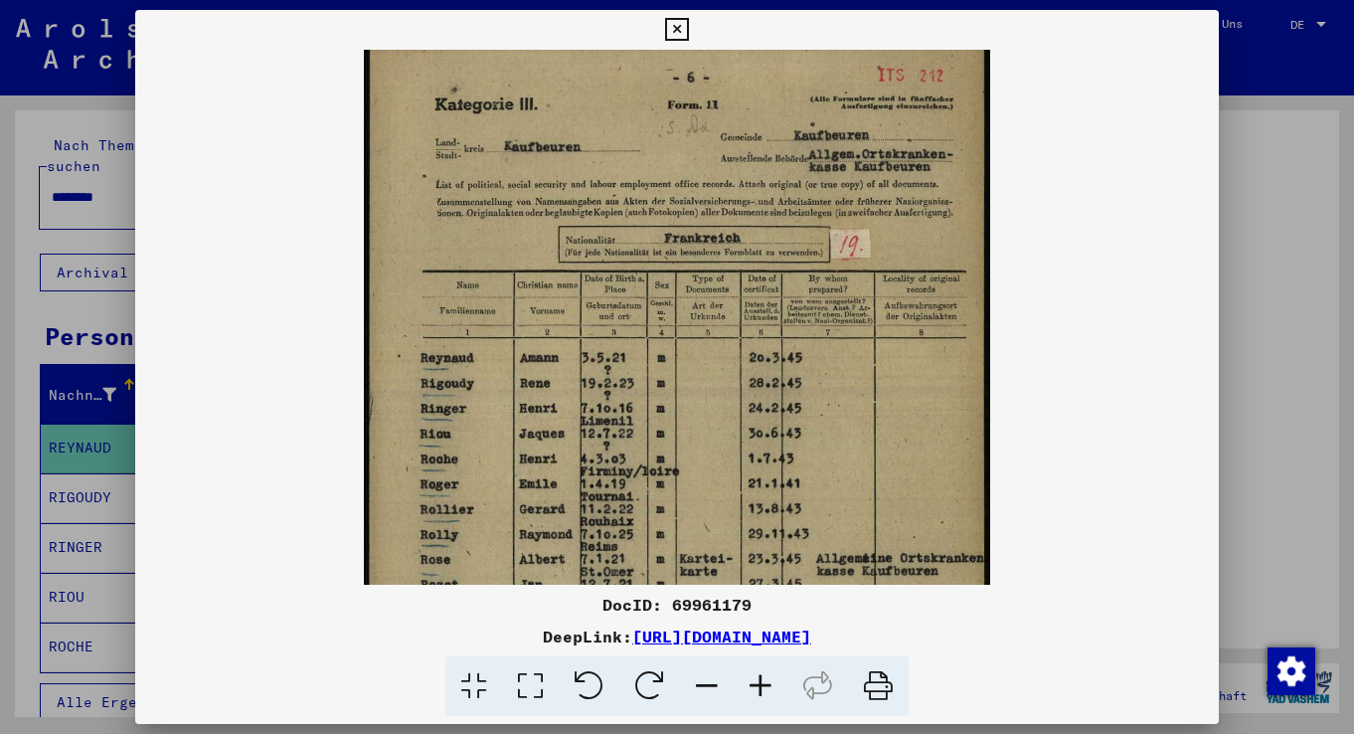
drag, startPoint x: 717, startPoint y: 260, endPoint x: 728, endPoint y: 441, distance: 181.3
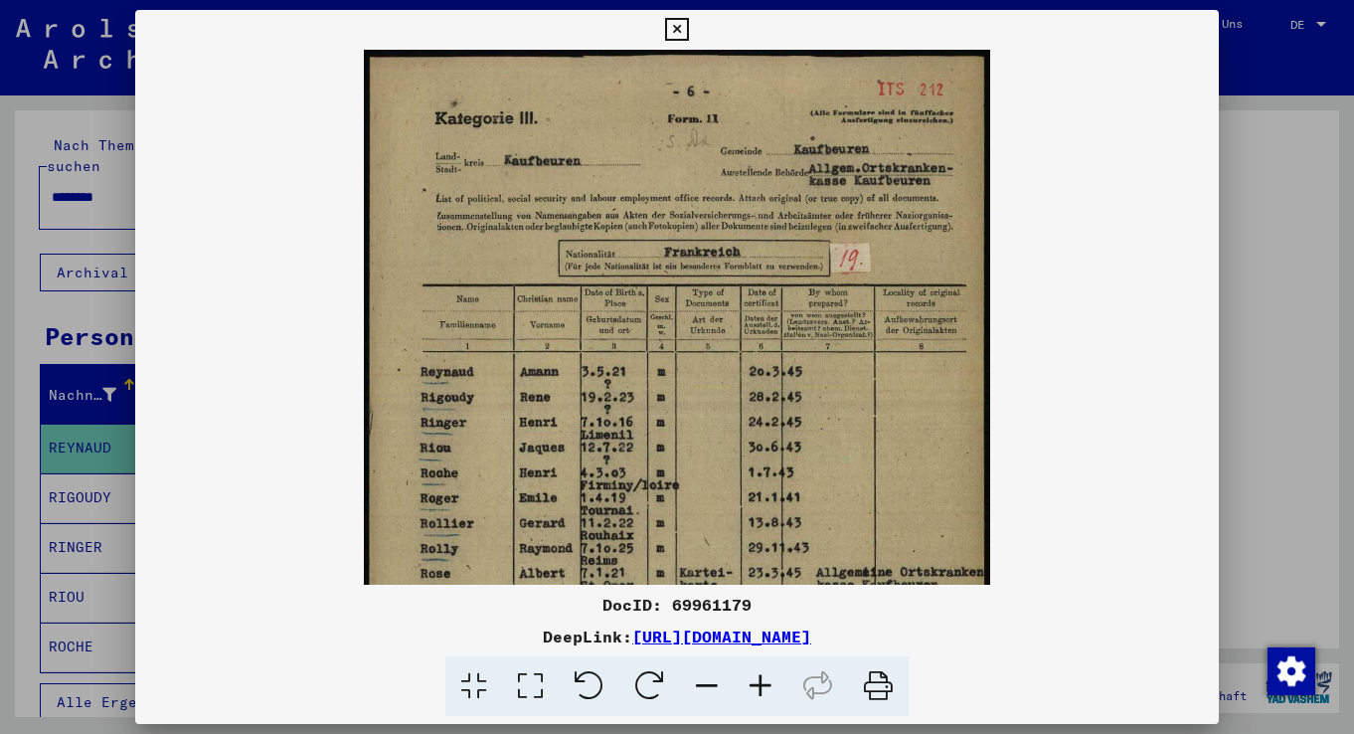
drag, startPoint x: 752, startPoint y: 270, endPoint x: 754, endPoint y: 362, distance: 91.5
click at [642, 638] on link "[URL][DOMAIN_NAME]" at bounding box center [721, 637] width 179 height 20
